Goal: Task Accomplishment & Management: Use online tool/utility

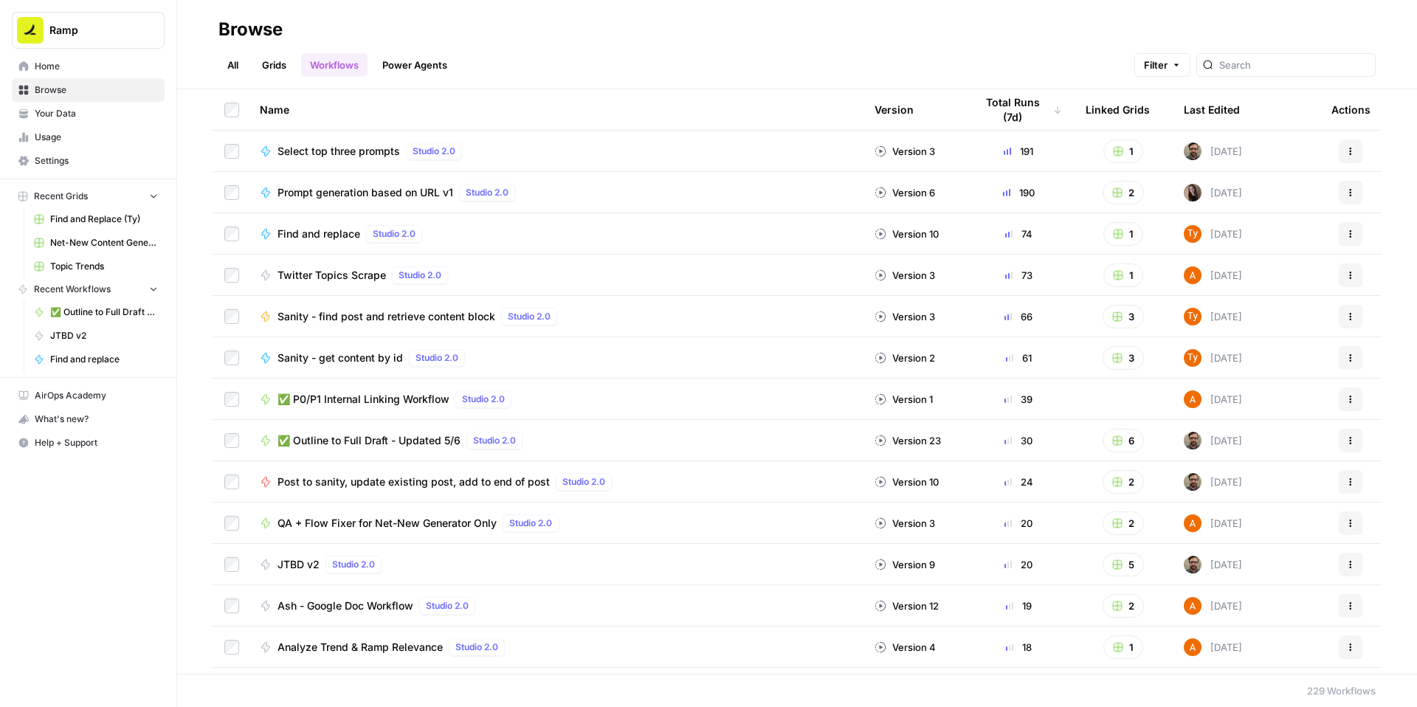
click at [449, 407] on span "✅ P0/P1 Internal Linking Workflow" at bounding box center [364, 399] width 172 height 15
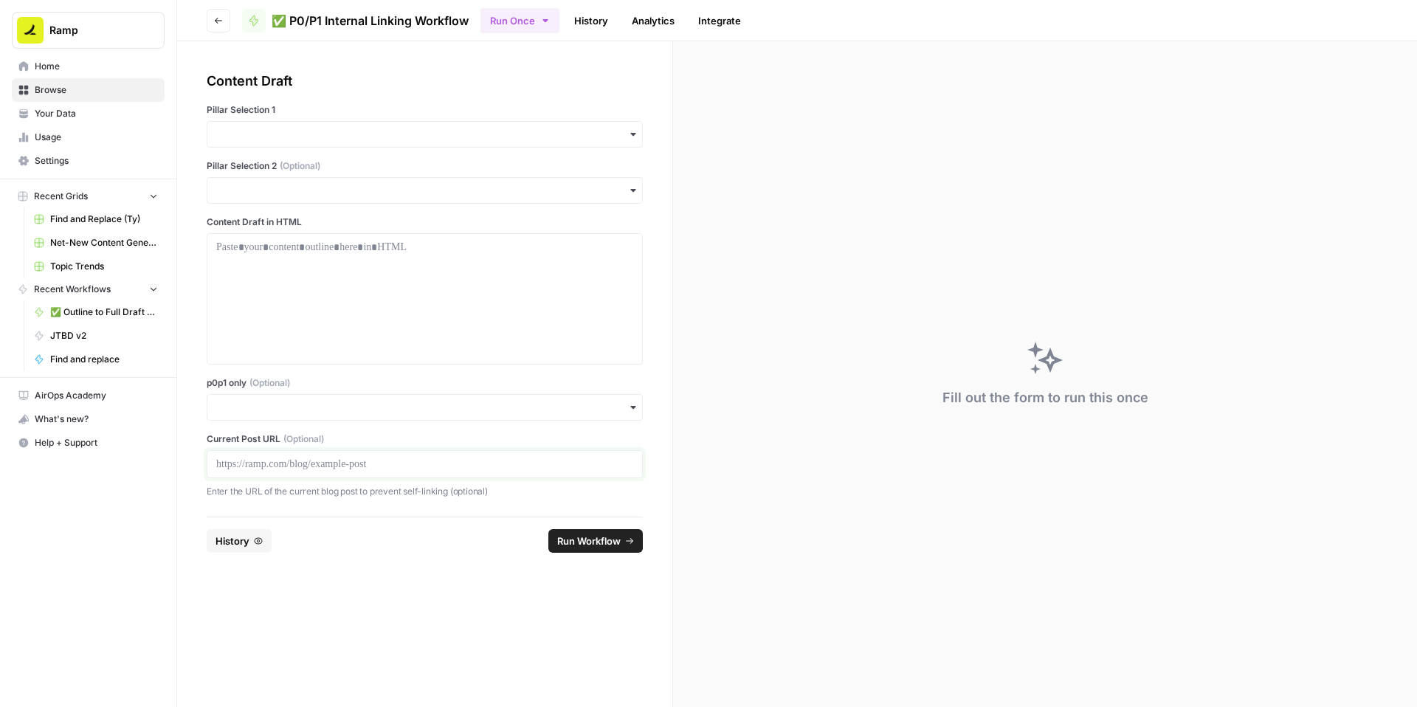
click at [312, 472] on p at bounding box center [424, 464] width 417 height 15
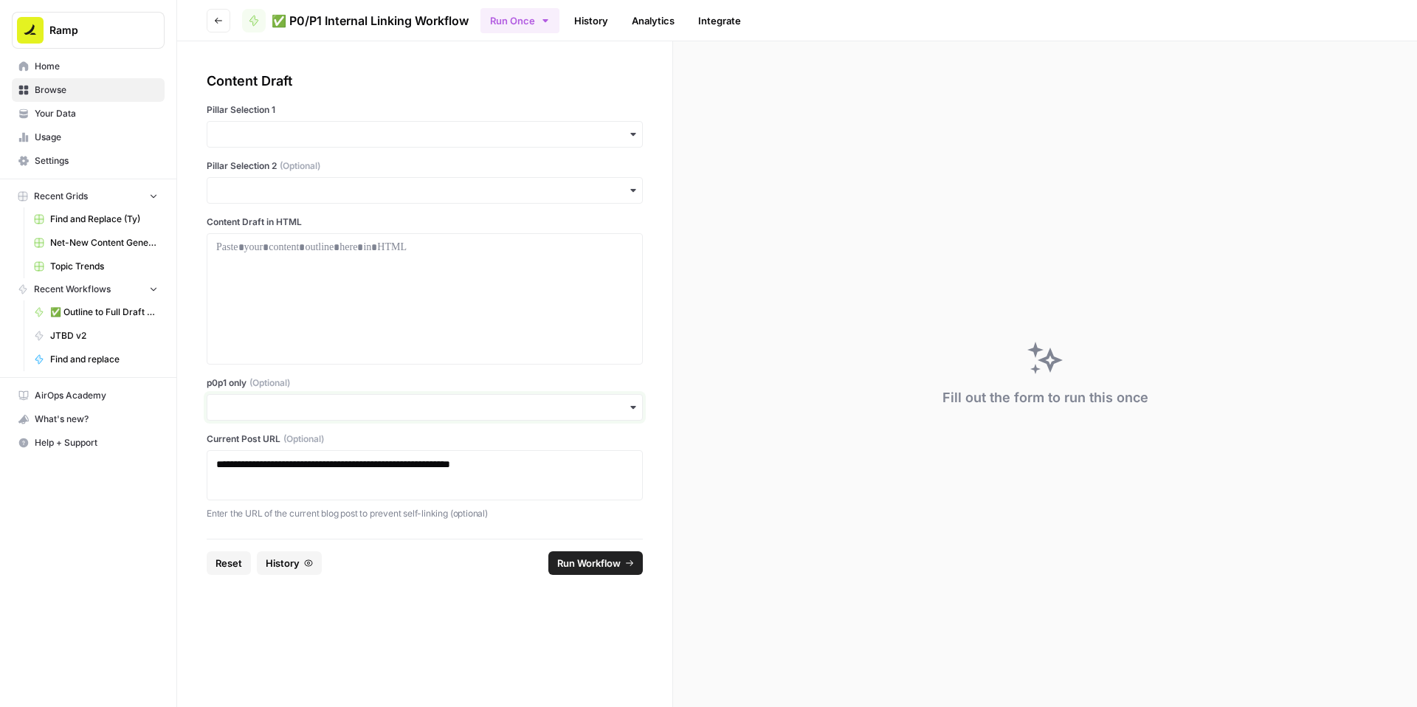
click at [317, 415] on input "p0p1 only (Optional)" at bounding box center [424, 407] width 417 height 15
click at [290, 555] on div "Yes" at bounding box center [460, 552] width 402 height 28
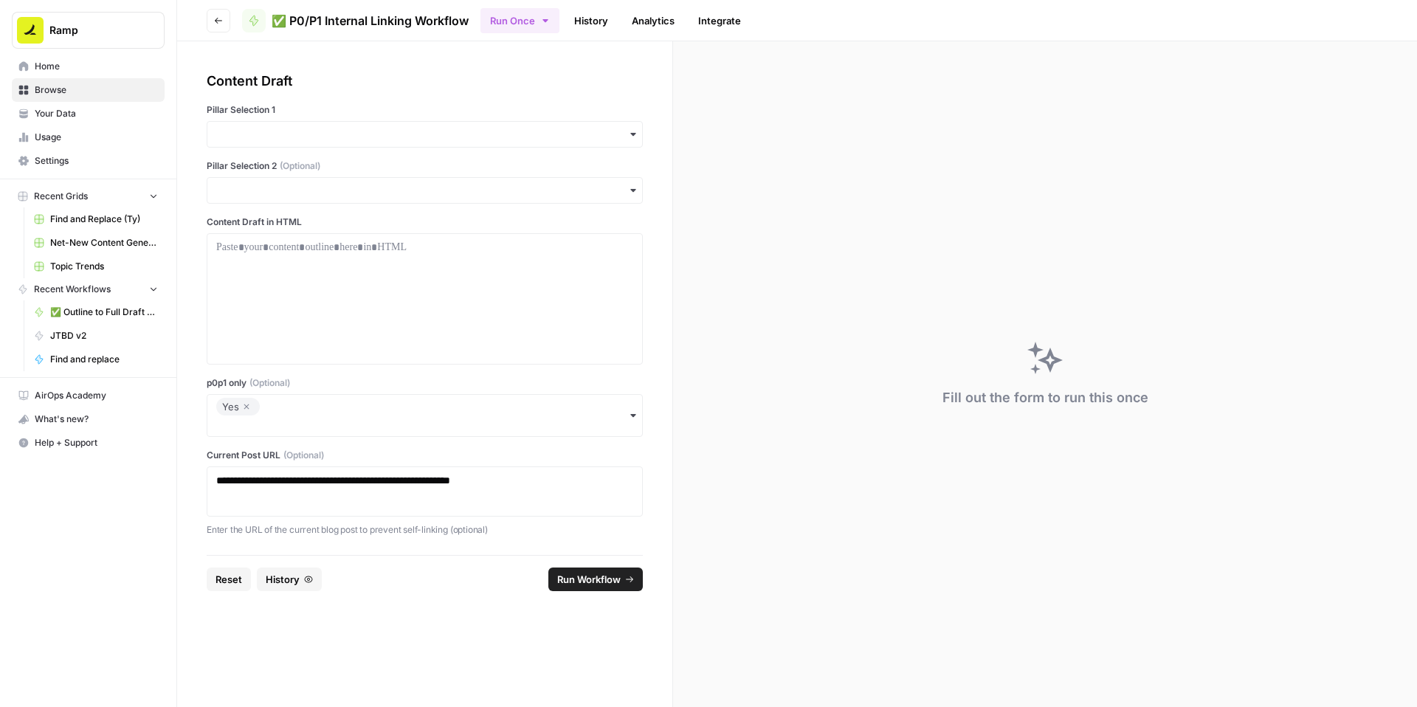
click at [397, 390] on label "p0p1 only (Optional)" at bounding box center [425, 382] width 436 height 13
click at [397, 433] on input "p0p1 only (Optional)" at bounding box center [424, 425] width 417 height 15
click at [384, 148] on div "button" at bounding box center [425, 134] width 436 height 27
click at [366, 219] on div "Accounts Payable" at bounding box center [460, 211] width 402 height 28
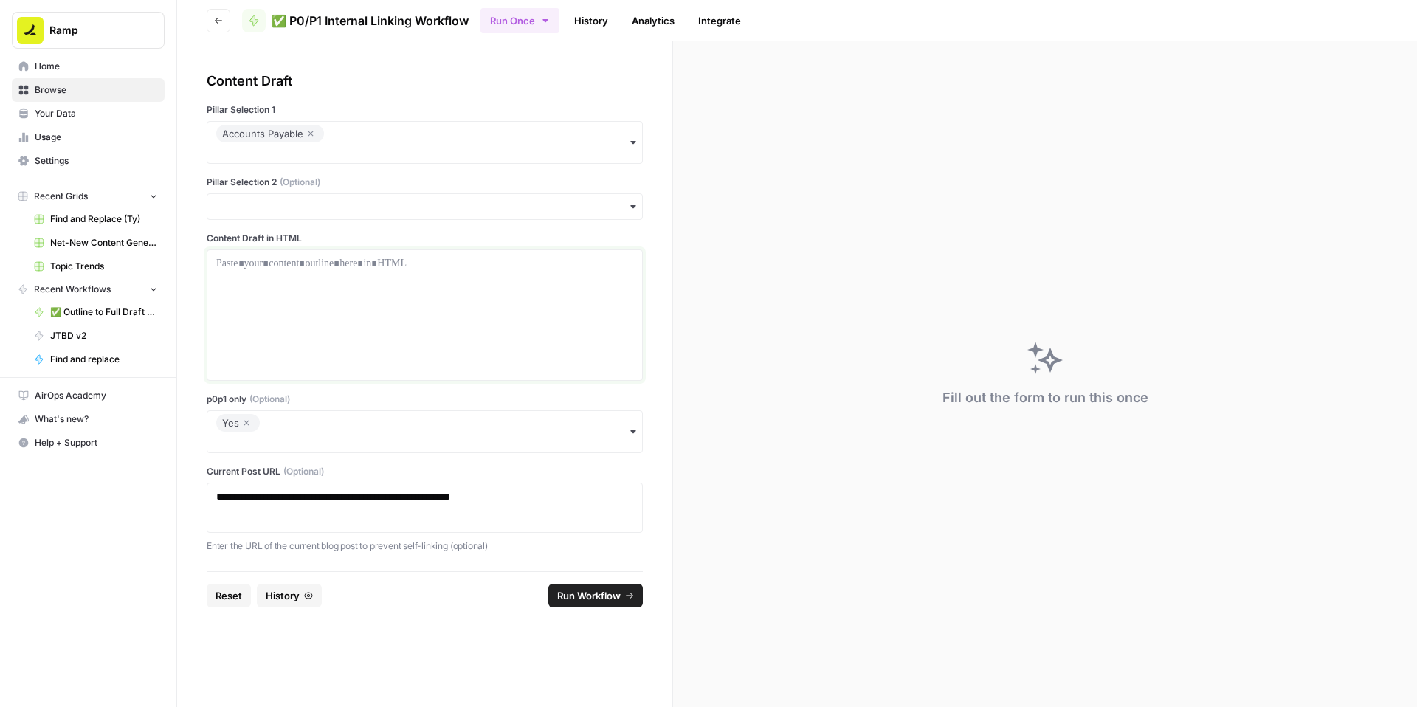
click at [498, 271] on p at bounding box center [424, 263] width 417 height 15
click at [390, 349] on div at bounding box center [424, 315] width 417 height 118
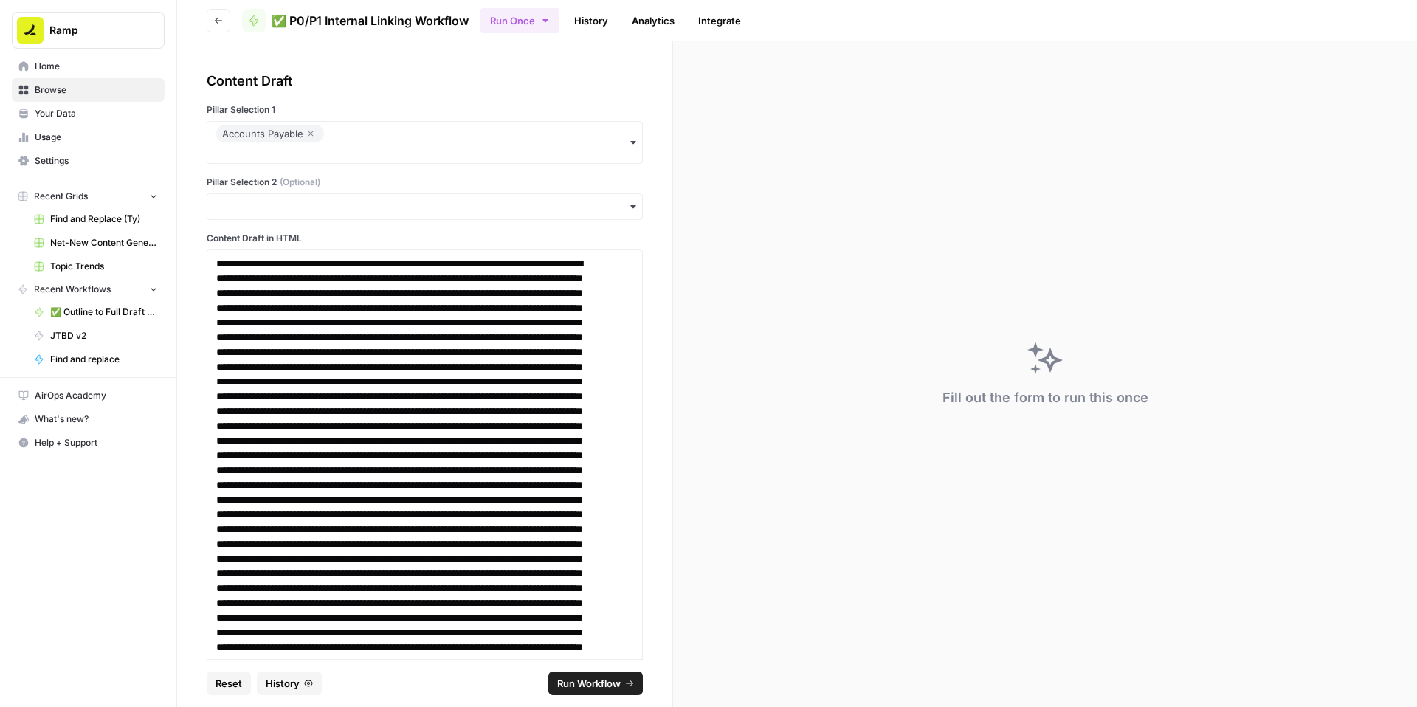
click at [583, 672] on button "Run Workflow" at bounding box center [595, 684] width 94 height 24
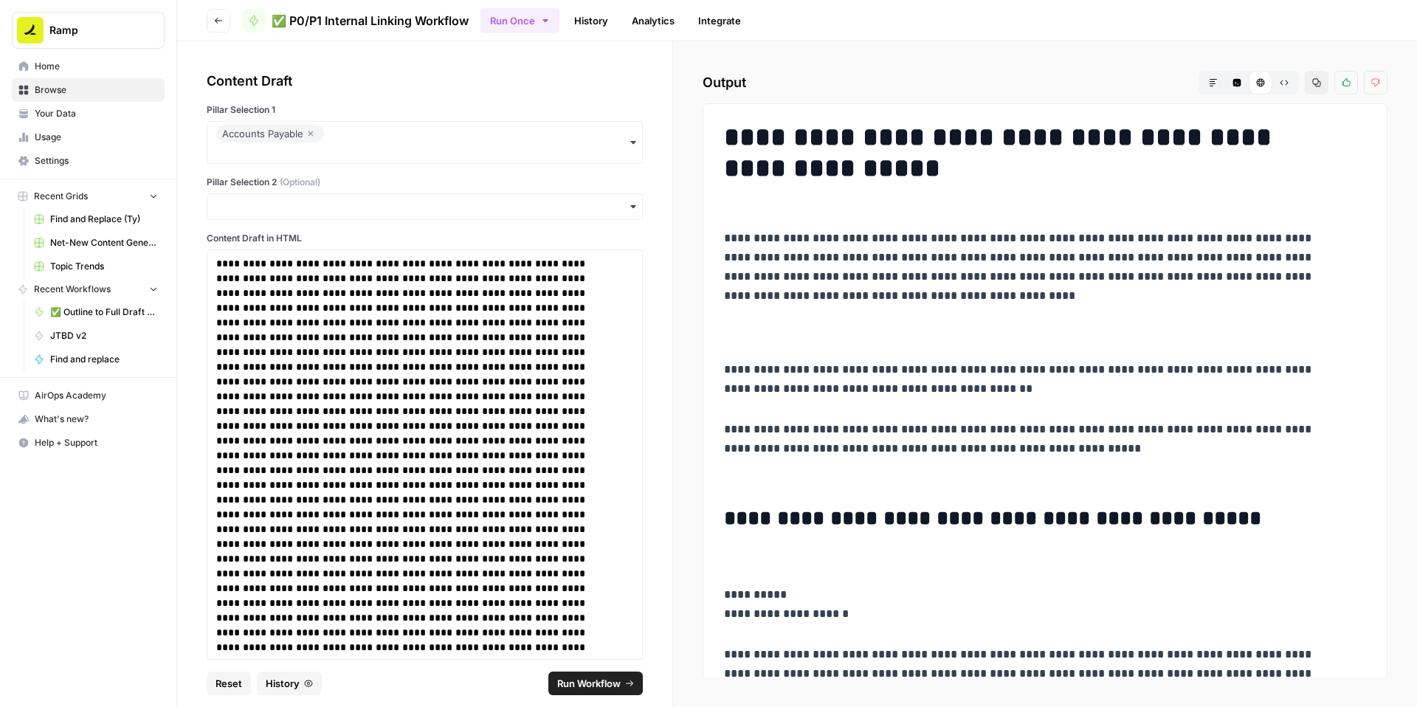
click at [1313, 87] on icon "button" at bounding box center [1317, 83] width 8 height 8
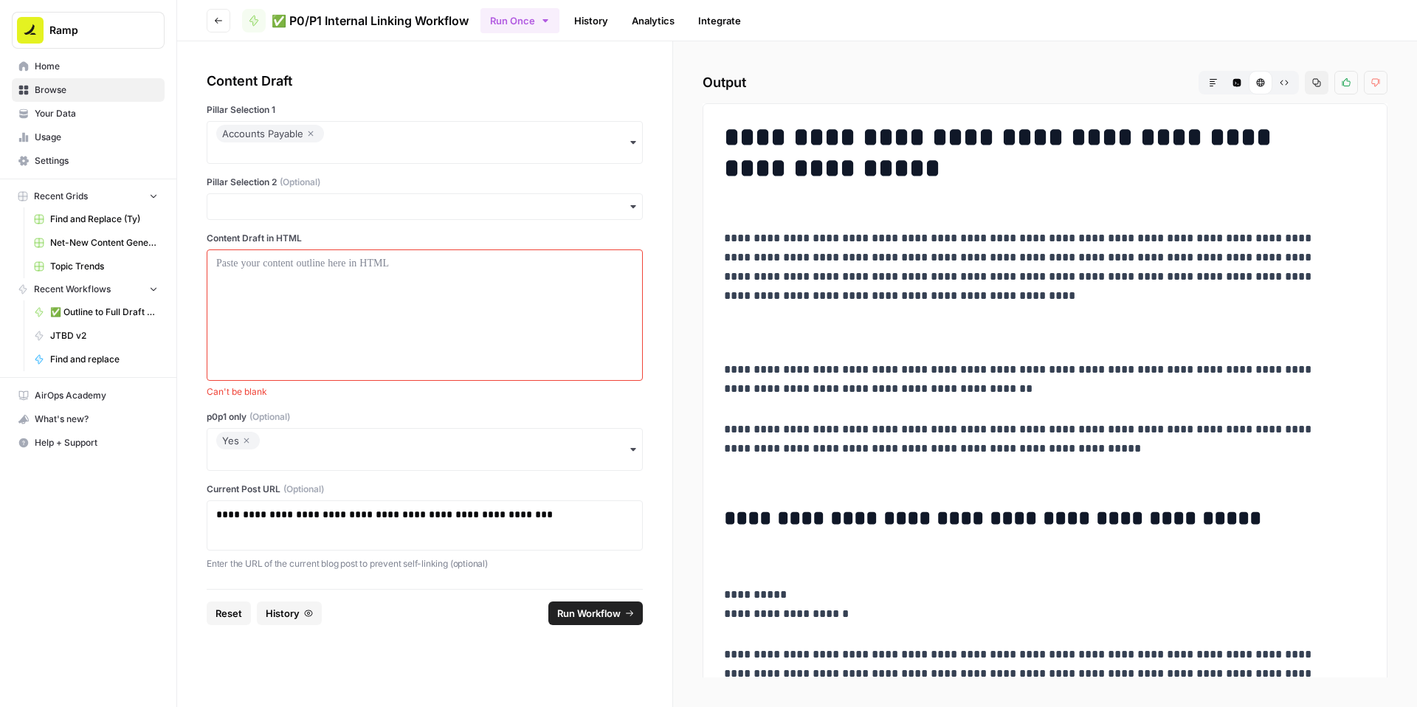
click at [254, 449] on div "Yes" at bounding box center [238, 441] width 32 height 18
click at [251, 449] on icon "button" at bounding box center [246, 441] width 9 height 18
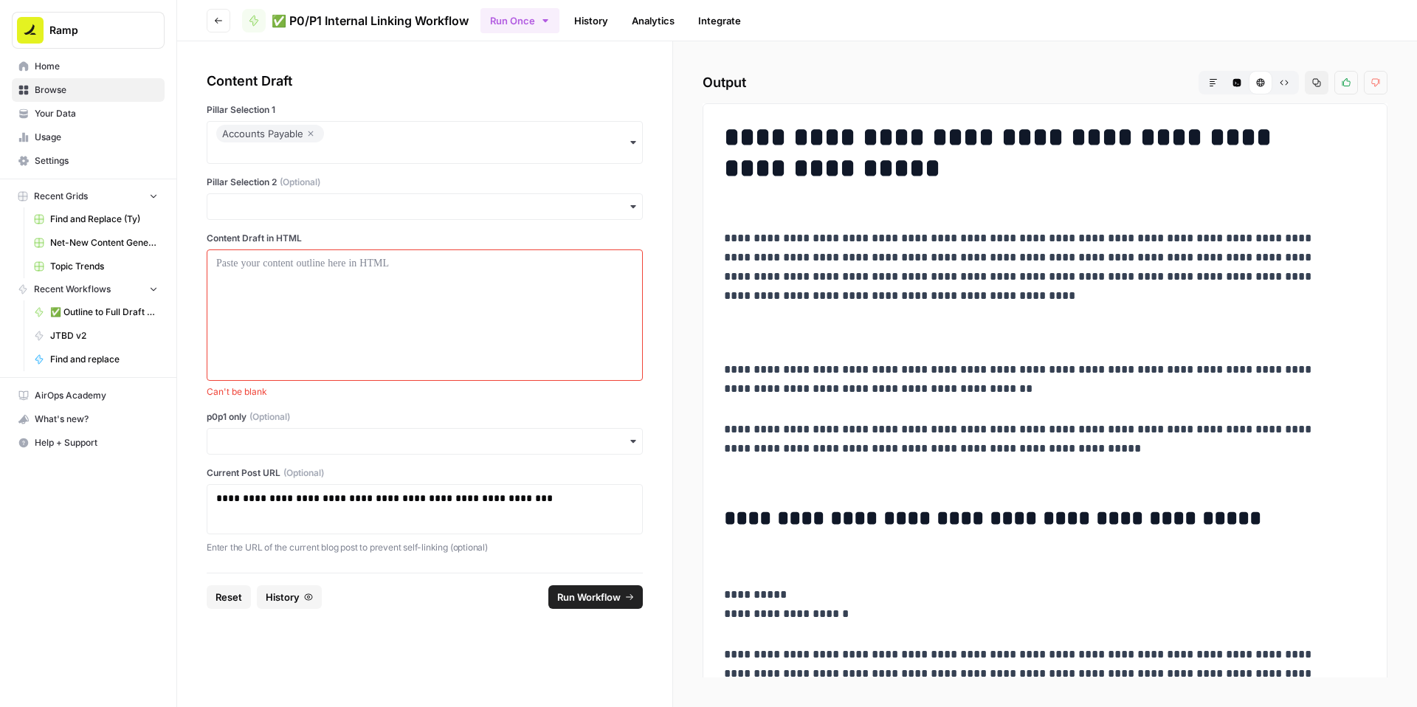
click at [378, 506] on div "**********" at bounding box center [425, 313] width 436 height 484
click at [398, 374] on div at bounding box center [424, 315] width 417 height 118
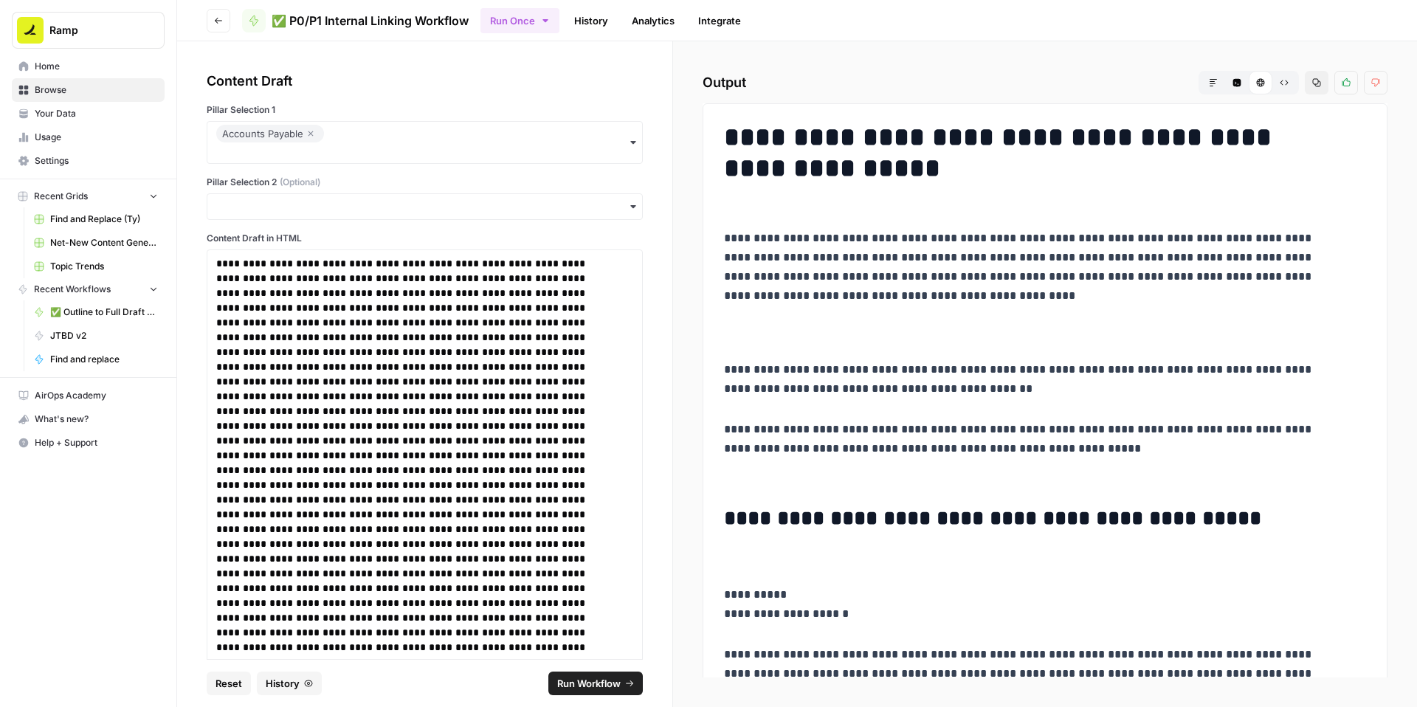
click at [599, 677] on span "Run Workflow" at bounding box center [588, 683] width 63 height 15
click at [1313, 87] on icon "button" at bounding box center [1317, 83] width 8 height 8
